Goal: Transaction & Acquisition: Purchase product/service

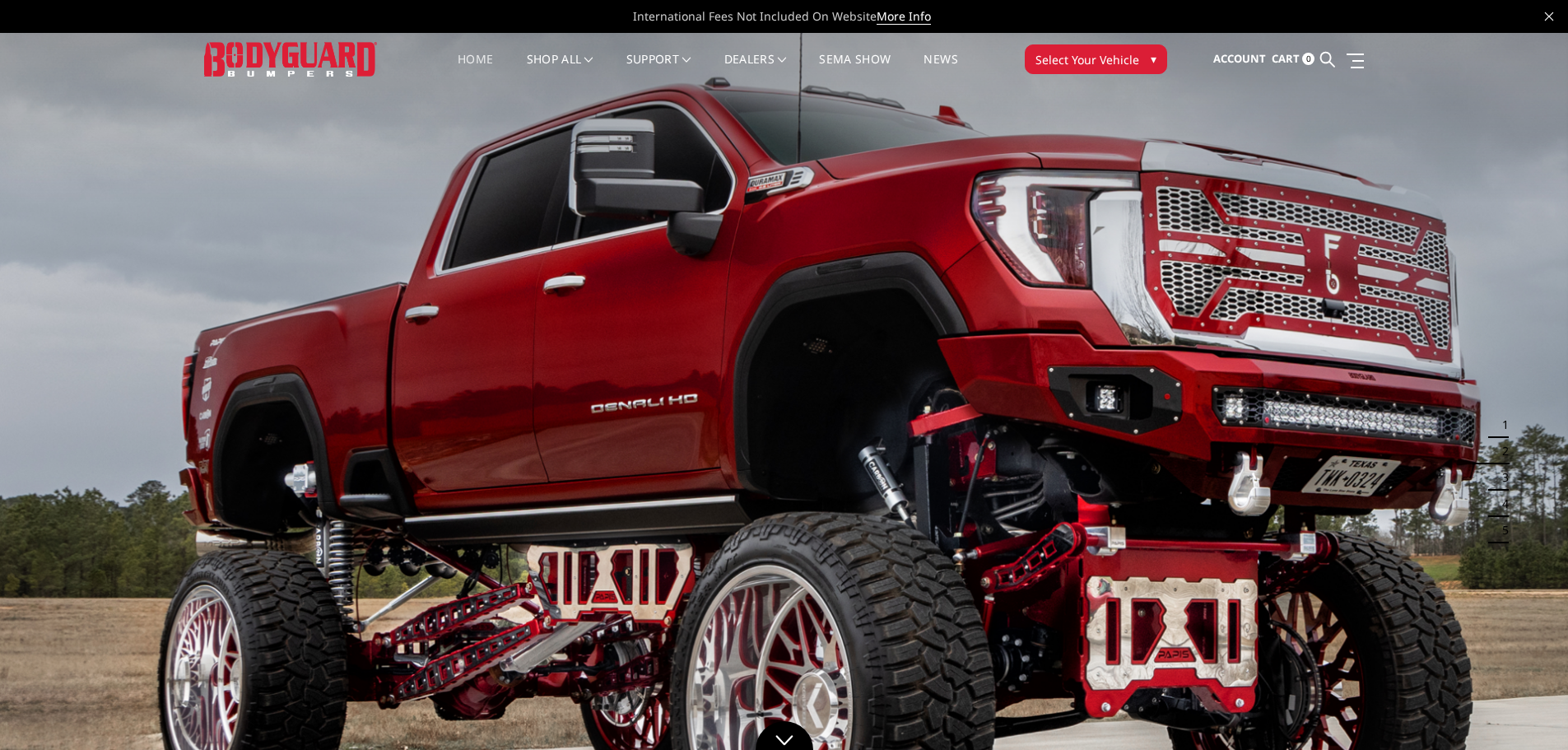
click at [1144, 65] on button "Select Your Vehicle ▾" at bounding box center [1097, 59] width 143 height 30
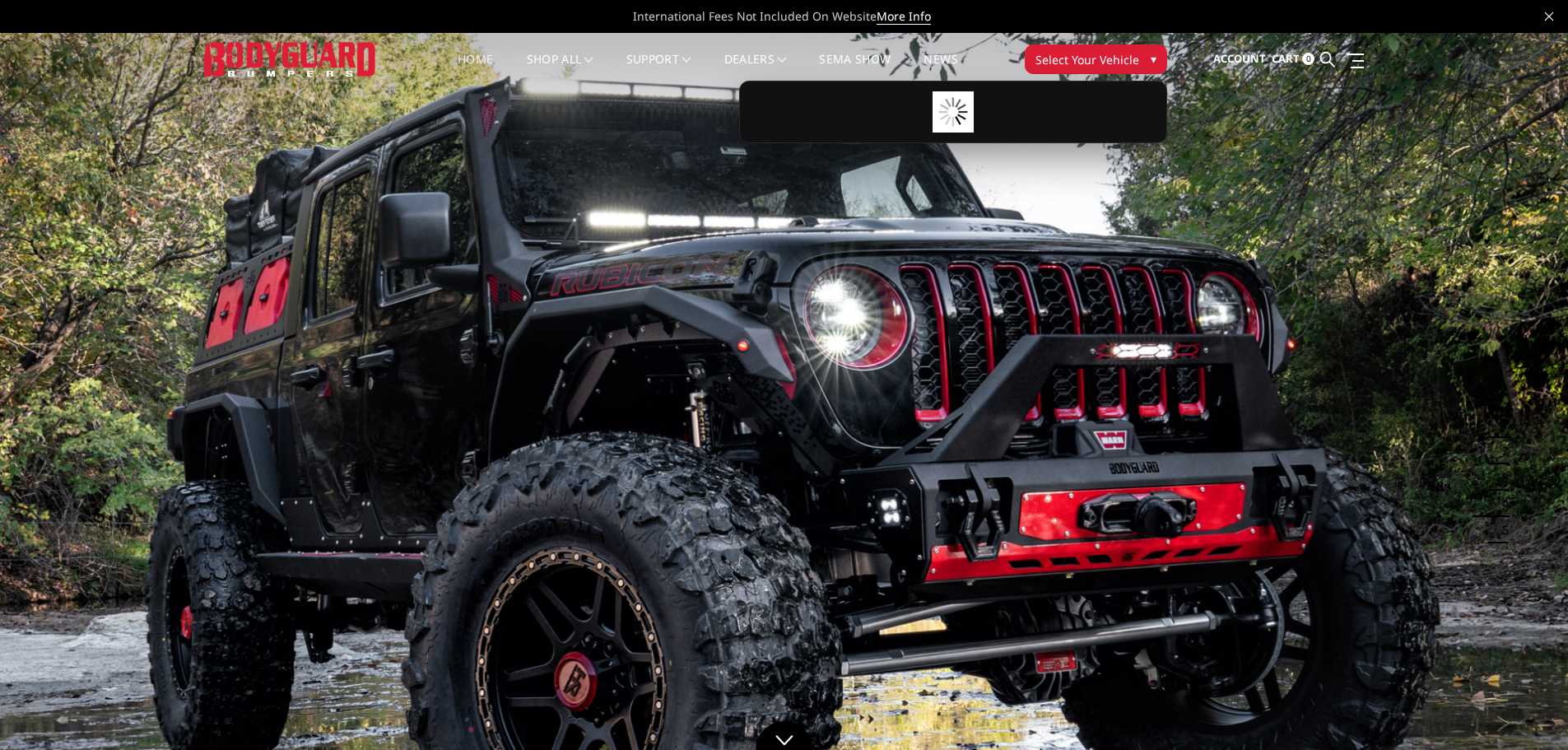
click at [1094, 53] on span "Select Your Vehicle" at bounding box center [1087, 60] width 103 height 17
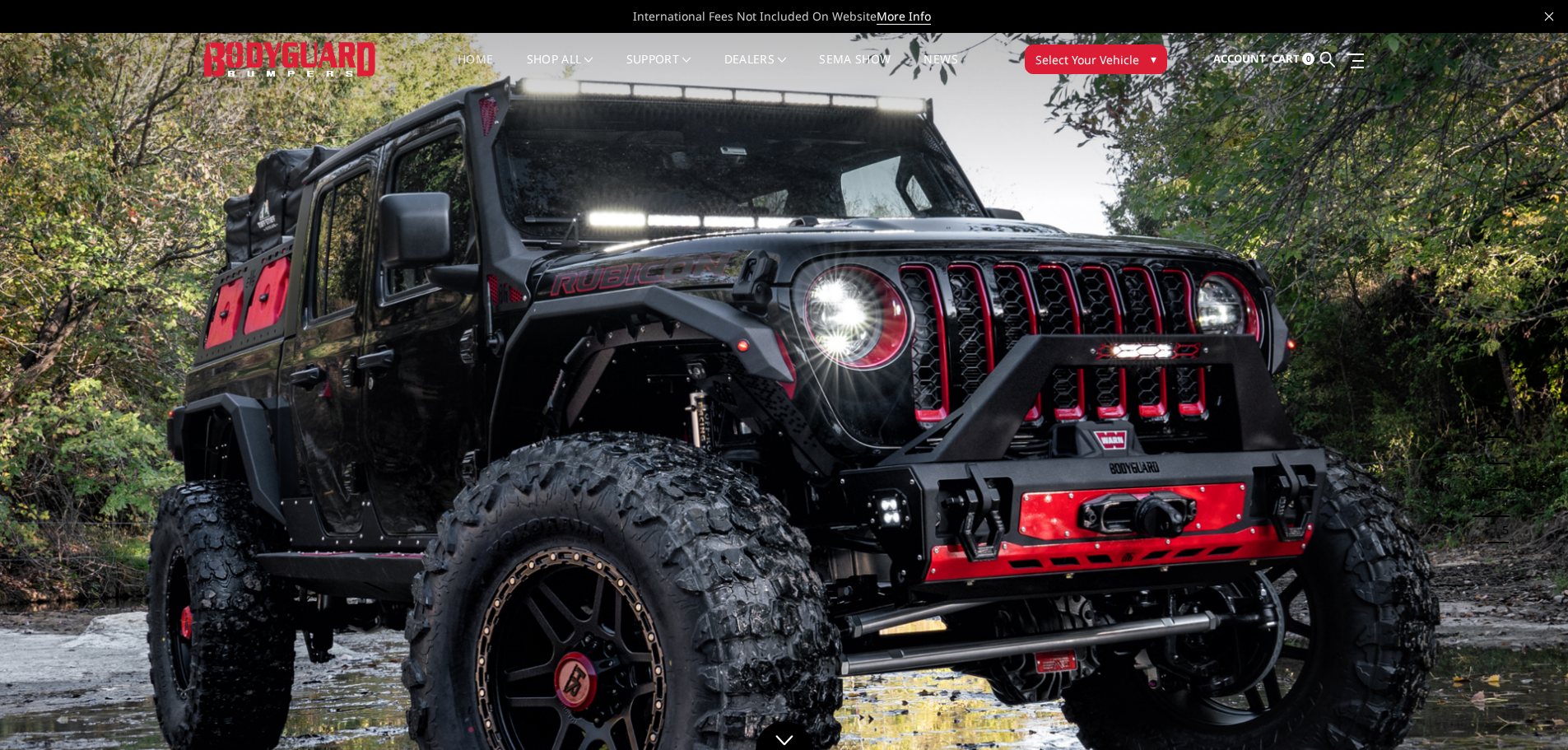
click at [1094, 53] on span "Select Your Vehicle" at bounding box center [1087, 60] width 103 height 17
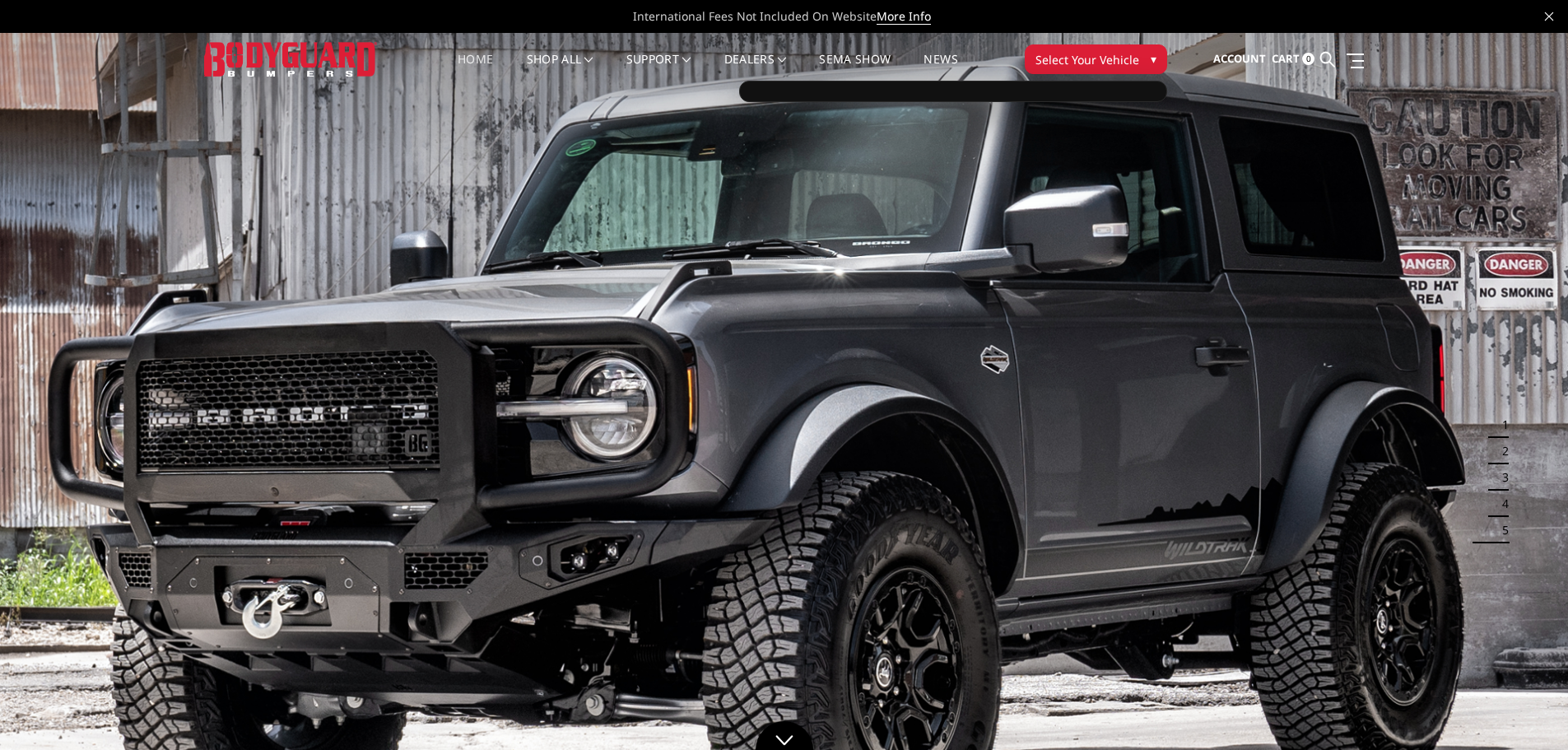
click at [1109, 68] on span "Select Your Vehicle" at bounding box center [1087, 60] width 103 height 17
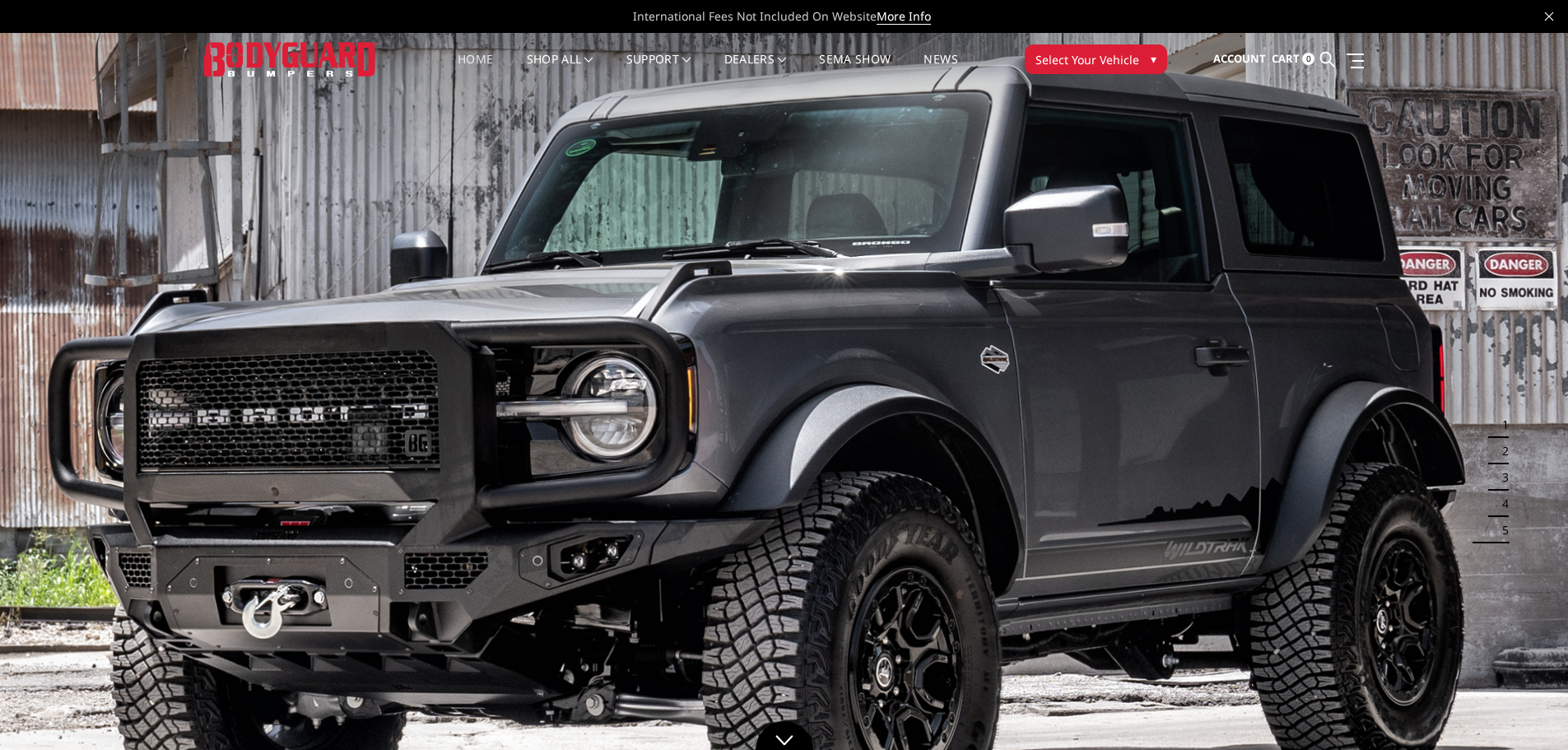
click at [1123, 57] on span "Select Your Vehicle" at bounding box center [1087, 60] width 103 height 17
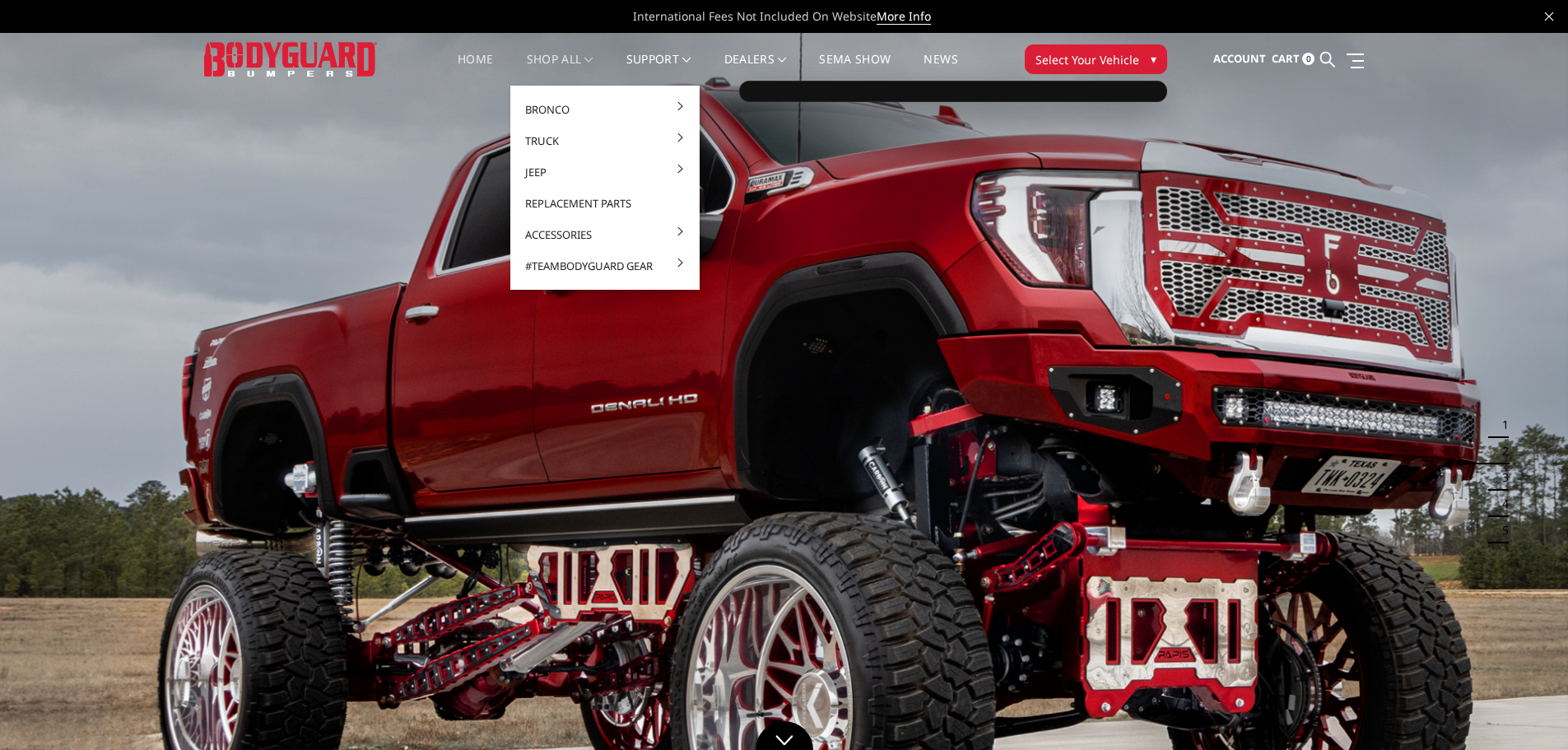
click at [559, 57] on link "shop all" at bounding box center [560, 69] width 67 height 32
click at [560, 58] on link "shop all" at bounding box center [560, 69] width 67 height 32
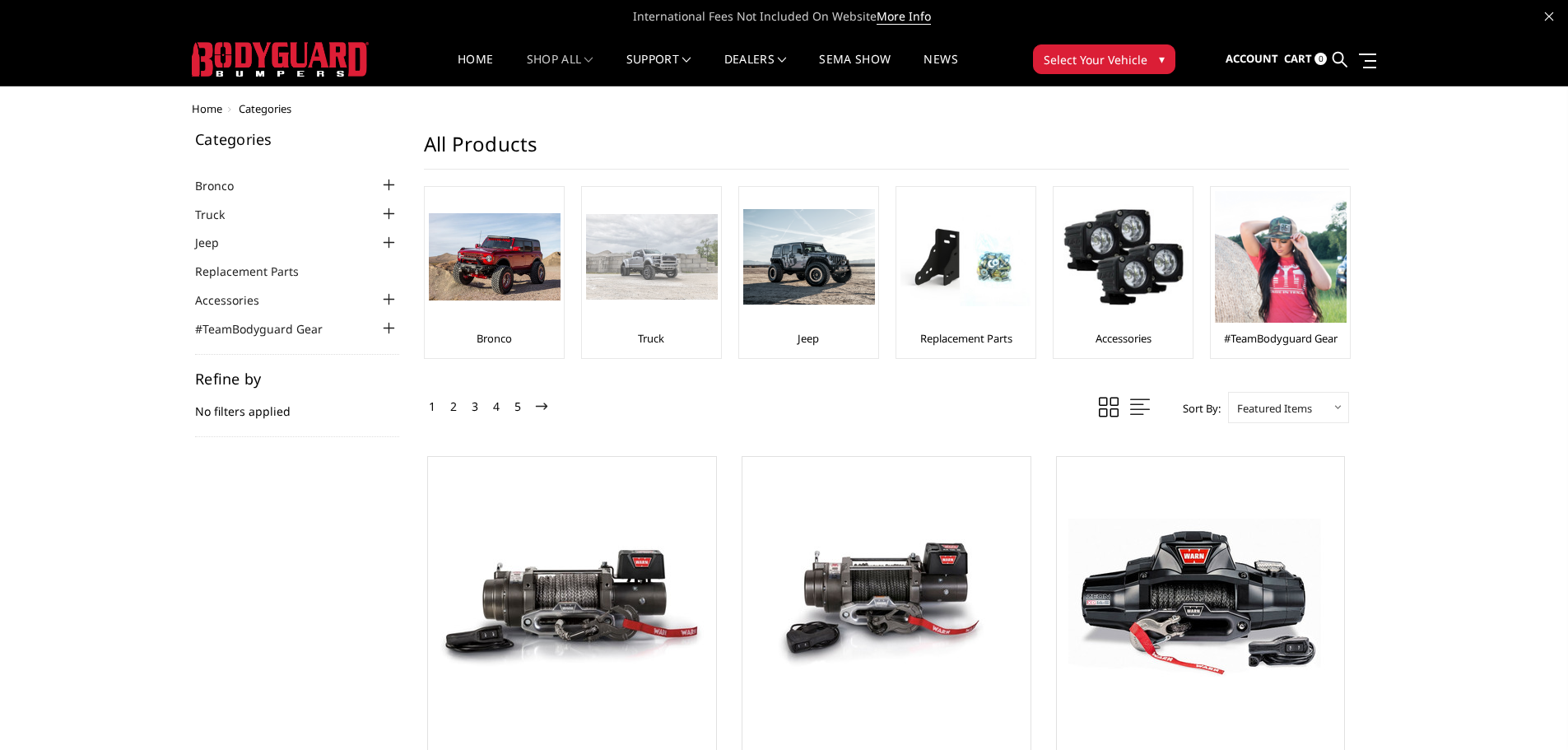
click at [638, 295] on img at bounding box center [652, 257] width 131 height 86
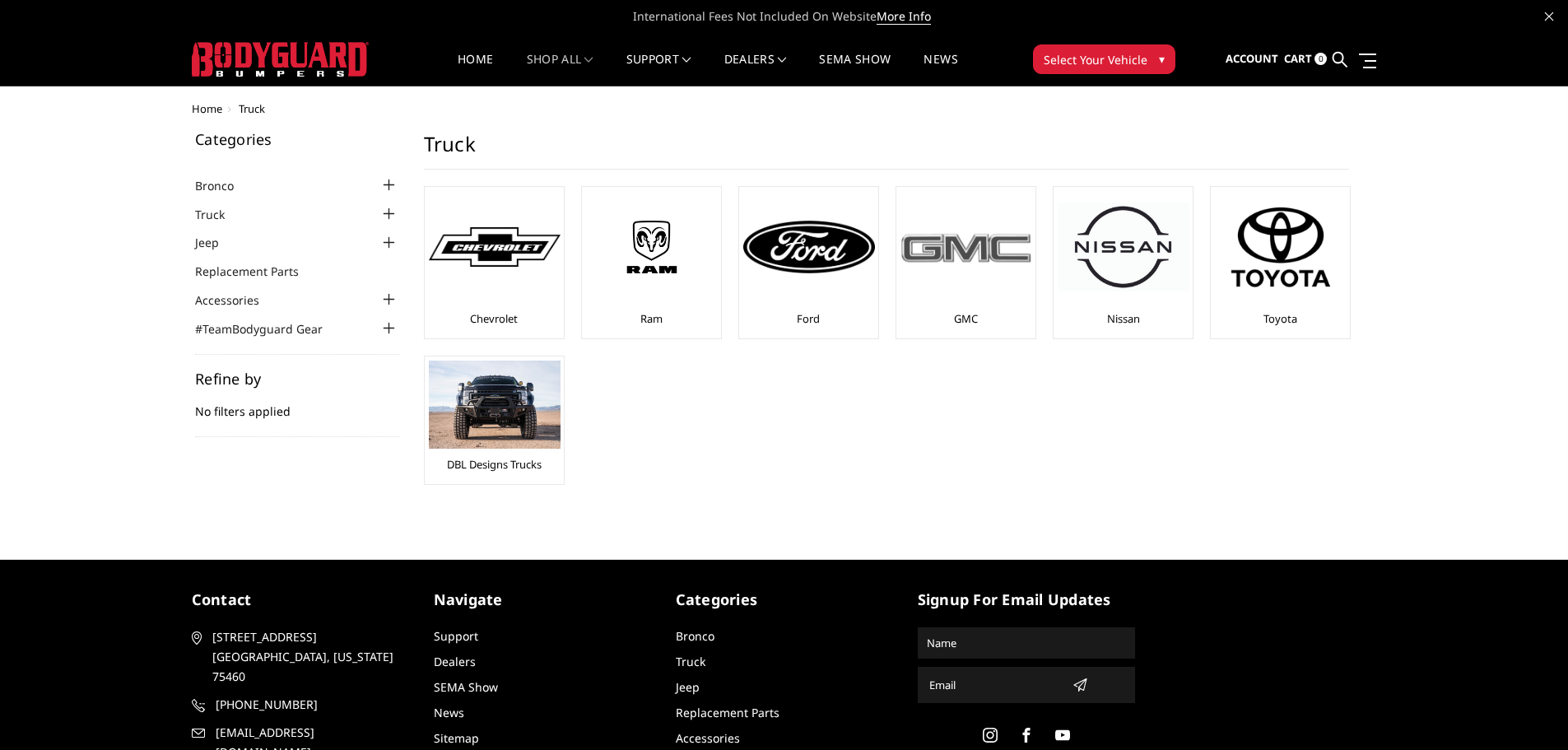
click at [993, 269] on div at bounding box center [966, 247] width 131 height 112
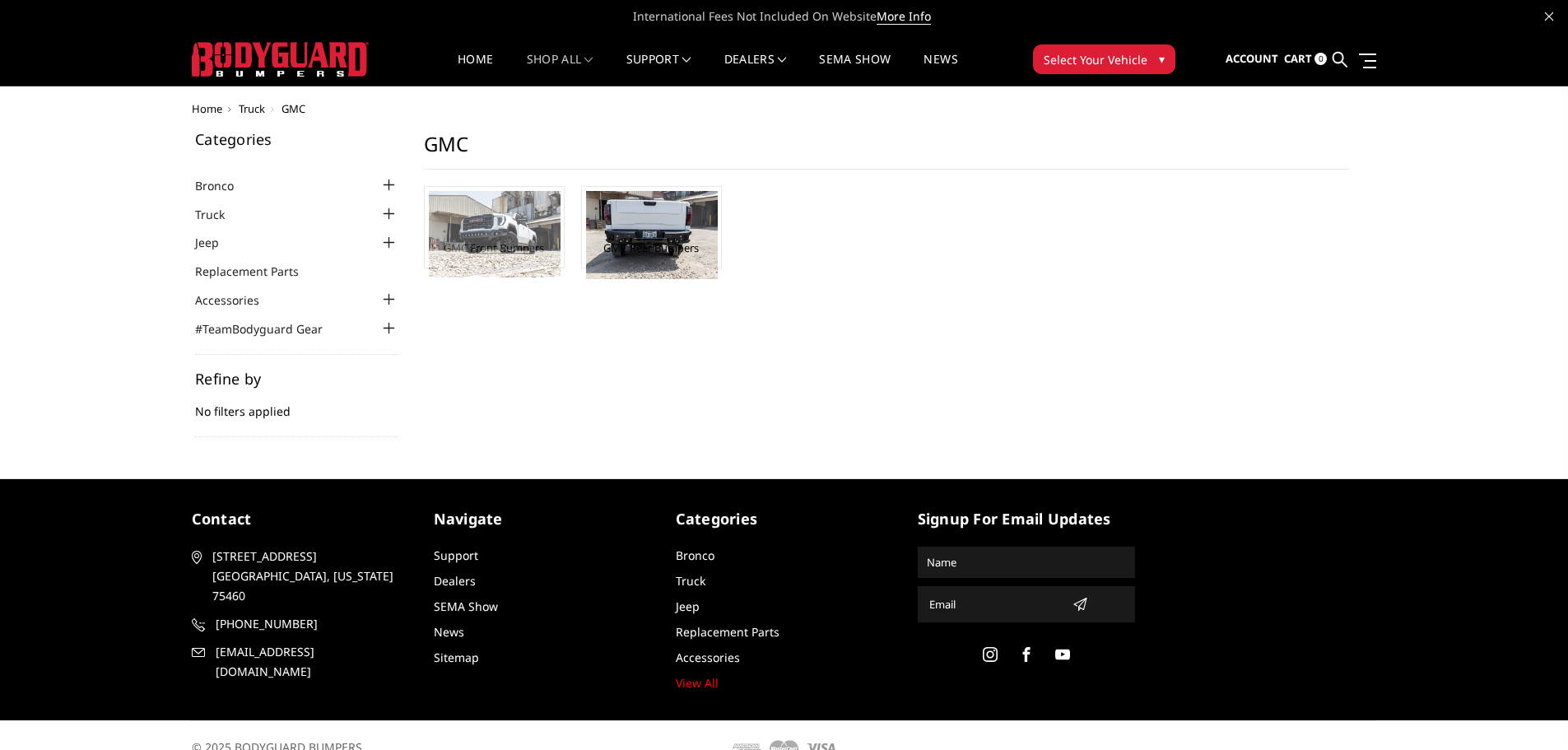
click at [482, 233] on img at bounding box center [494, 235] width 131 height 87
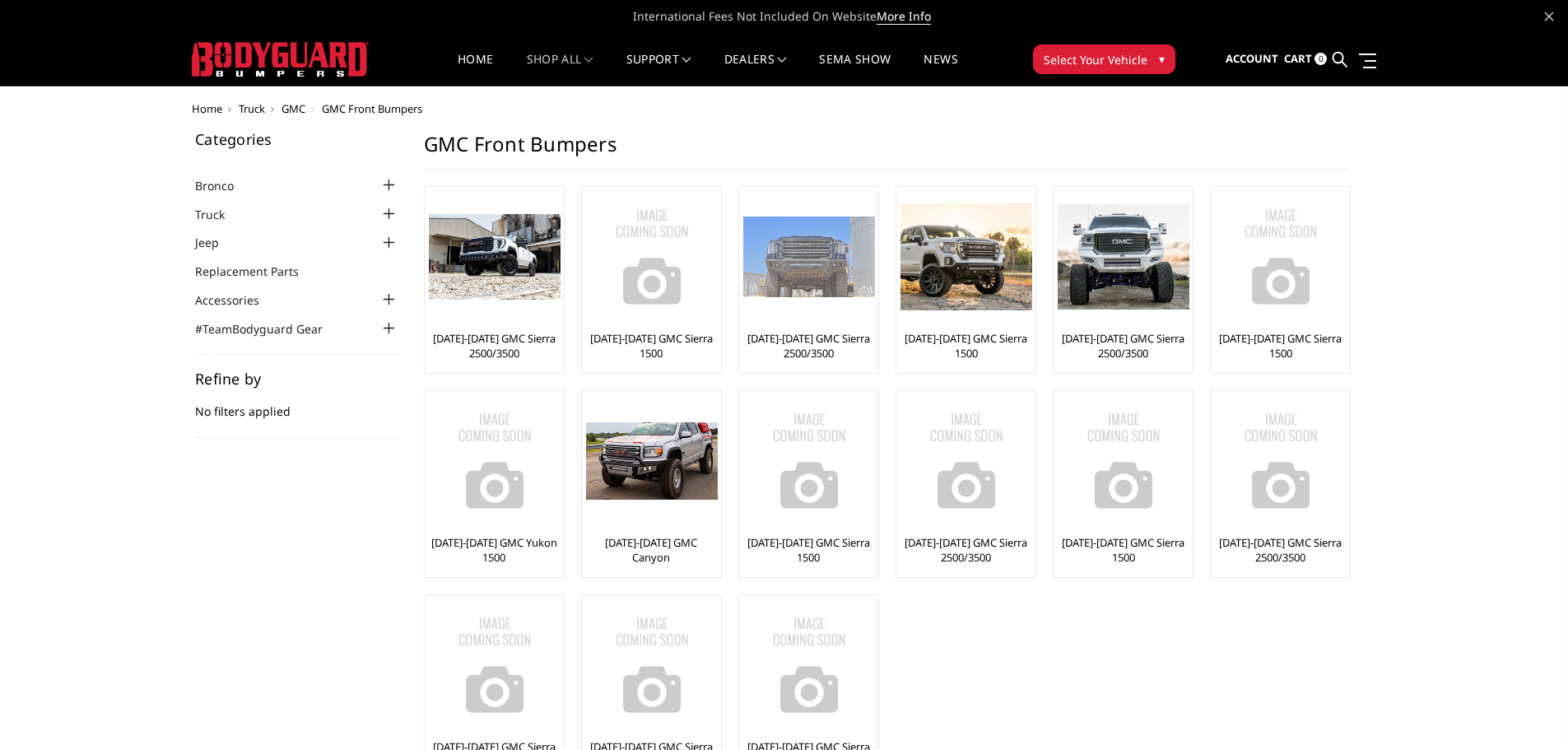
click at [802, 344] on link "[DATE]-[DATE] GMC Sierra 2500/3500" at bounding box center [809, 346] width 131 height 30
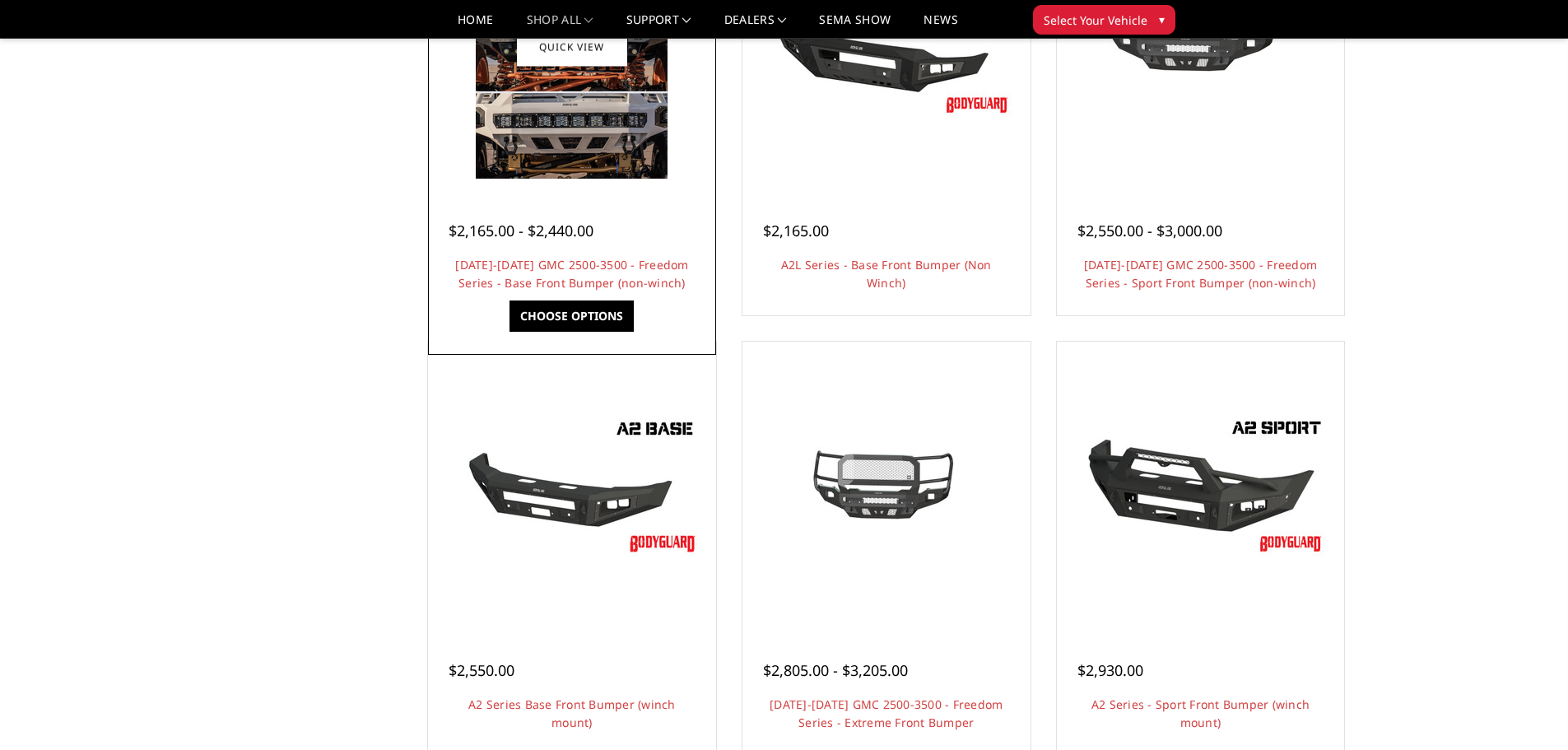
scroll to position [740, 0]
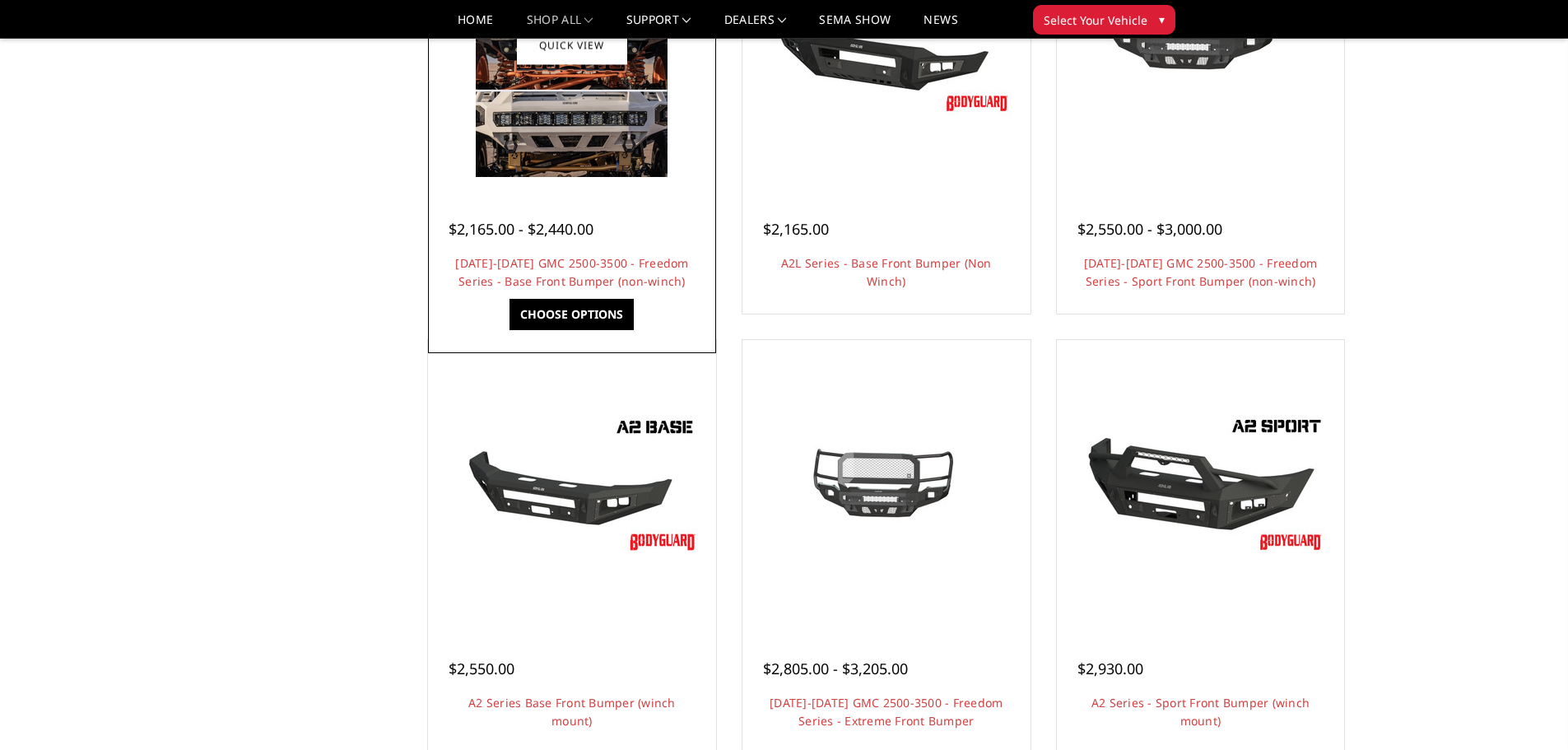
click at [585, 315] on link "Choose Options" at bounding box center [572, 315] width 125 height 31
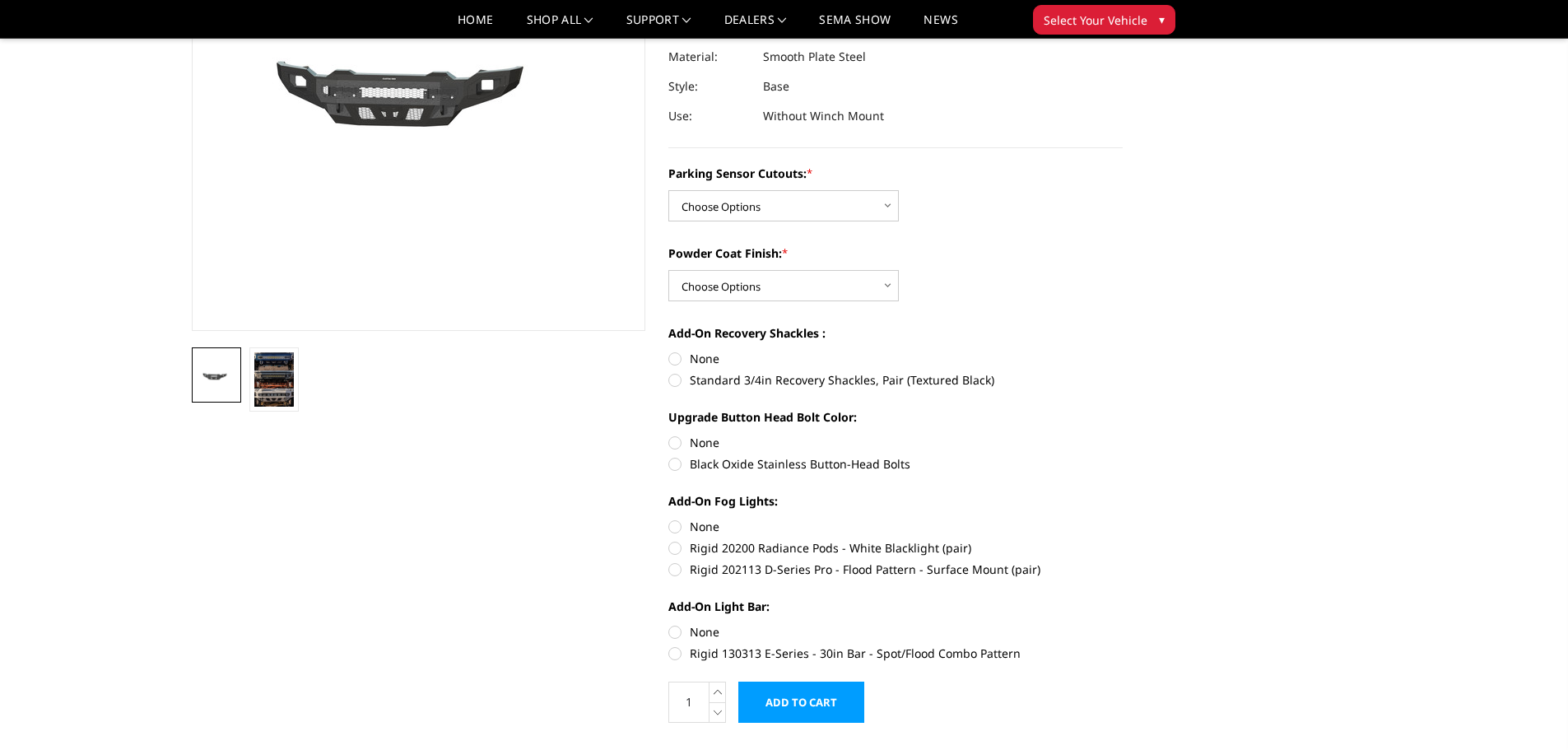
scroll to position [247, 0]
click at [280, 382] on img at bounding box center [273, 378] width 40 height 54
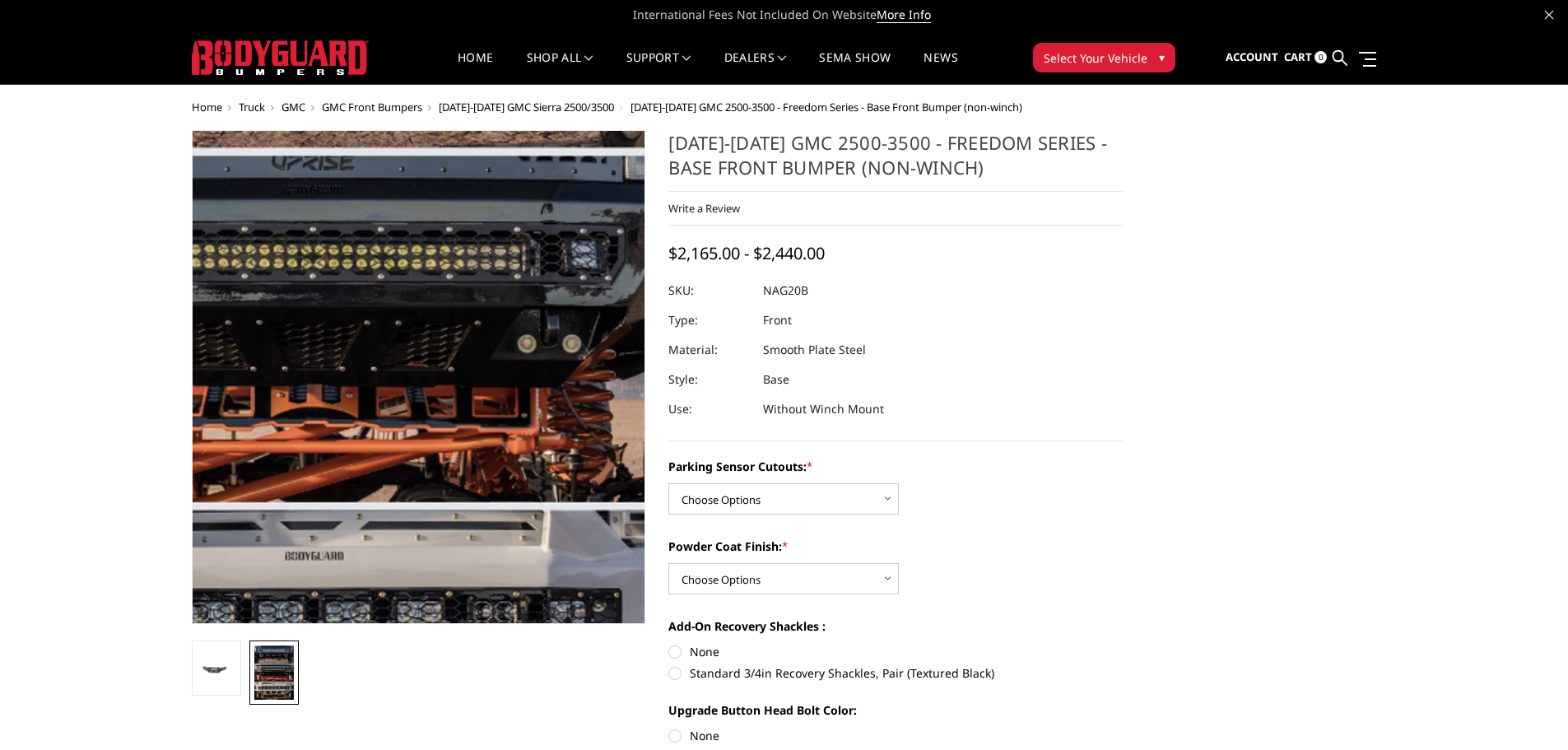
scroll to position [0, 0]
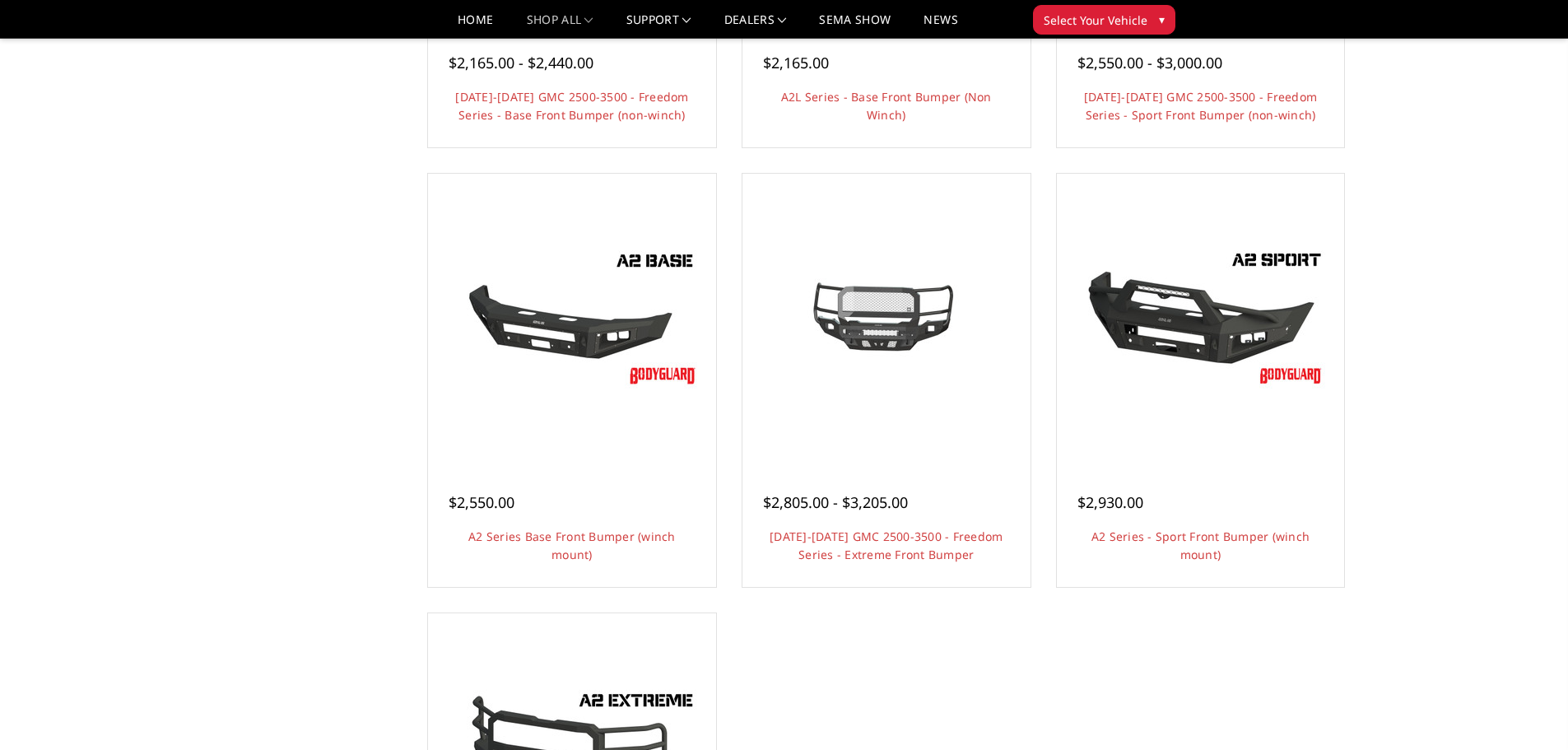
scroll to position [1070, 0]
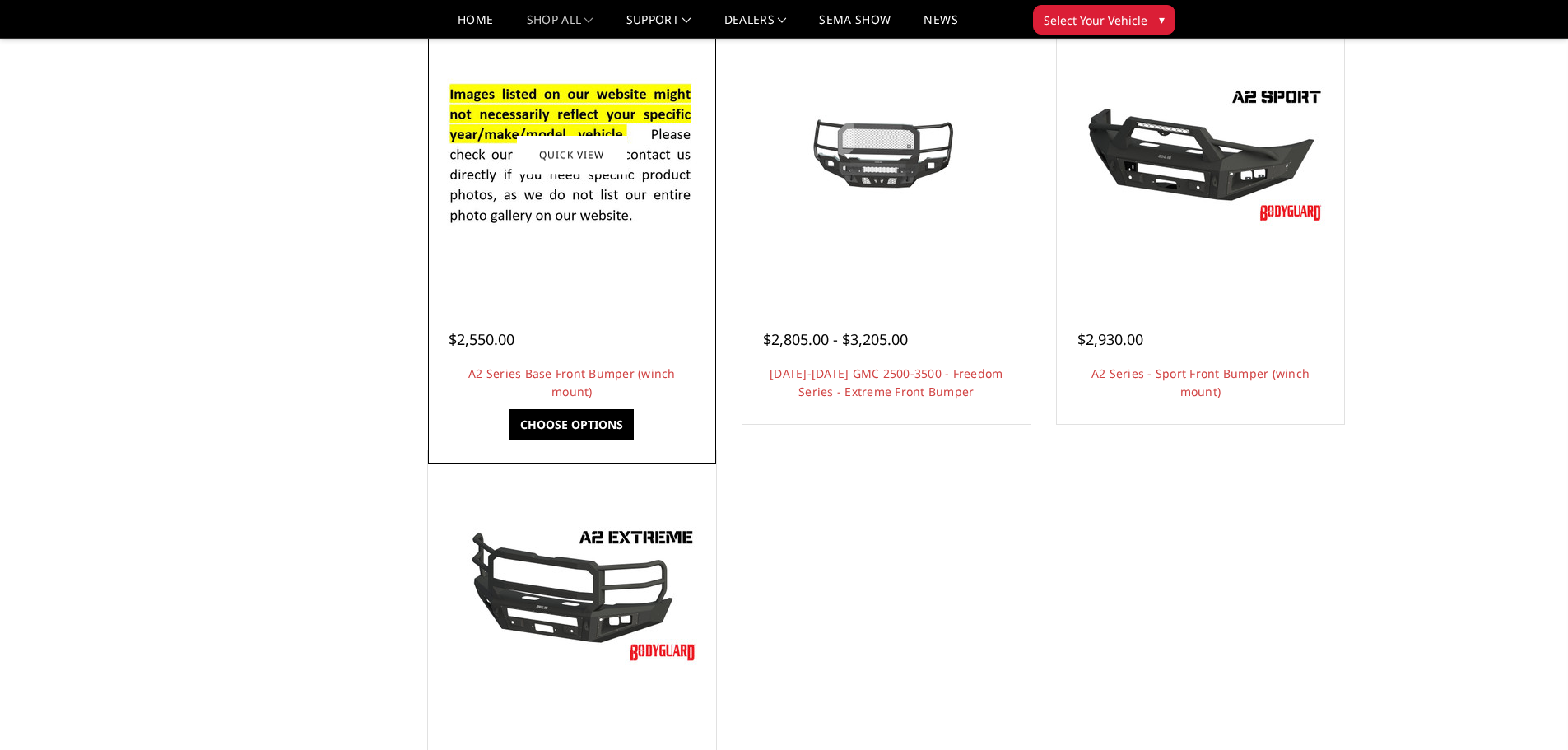
click at [601, 313] on div at bounding box center [573, 319] width 247 height 17
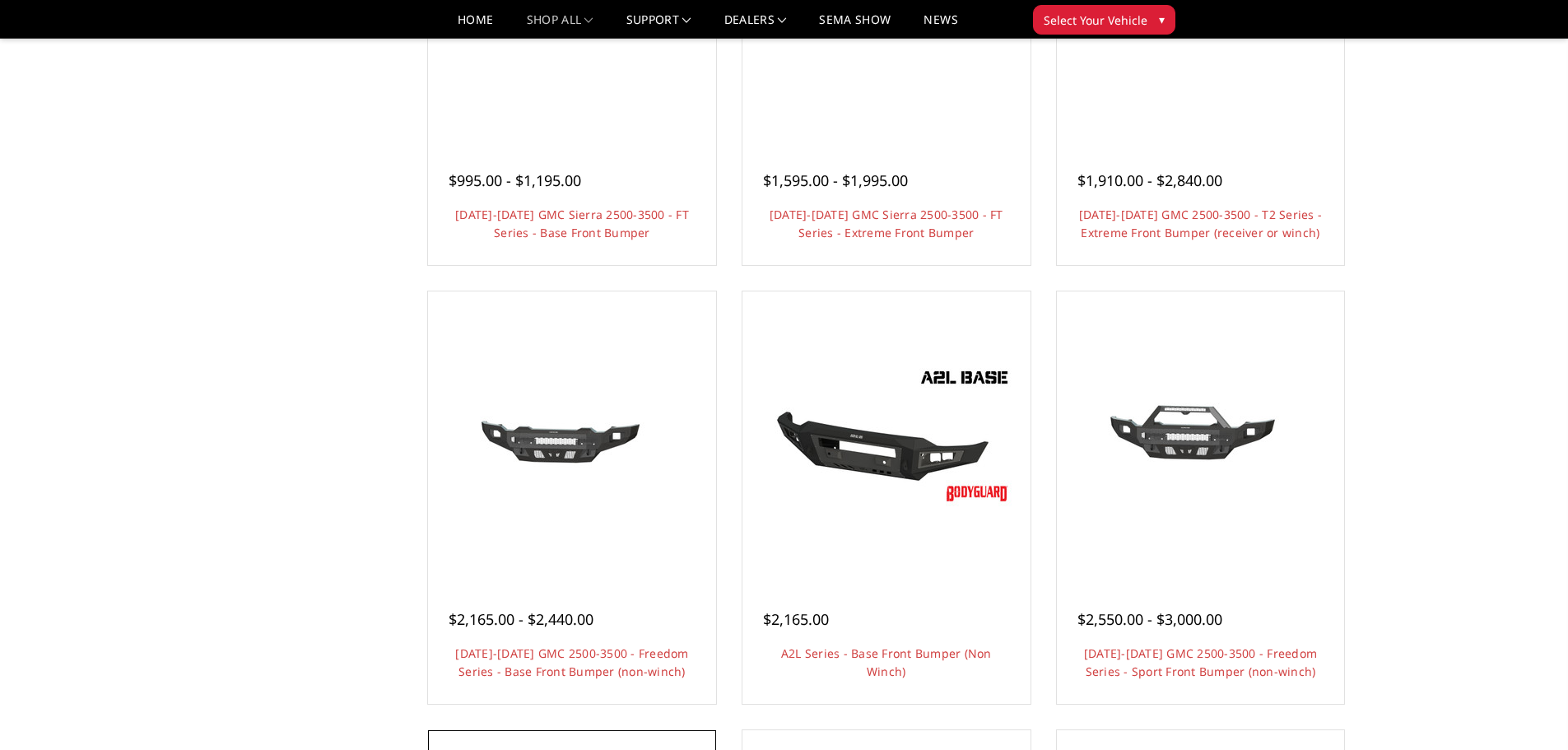
scroll to position [0, 0]
